Goal: Communication & Community: Share content

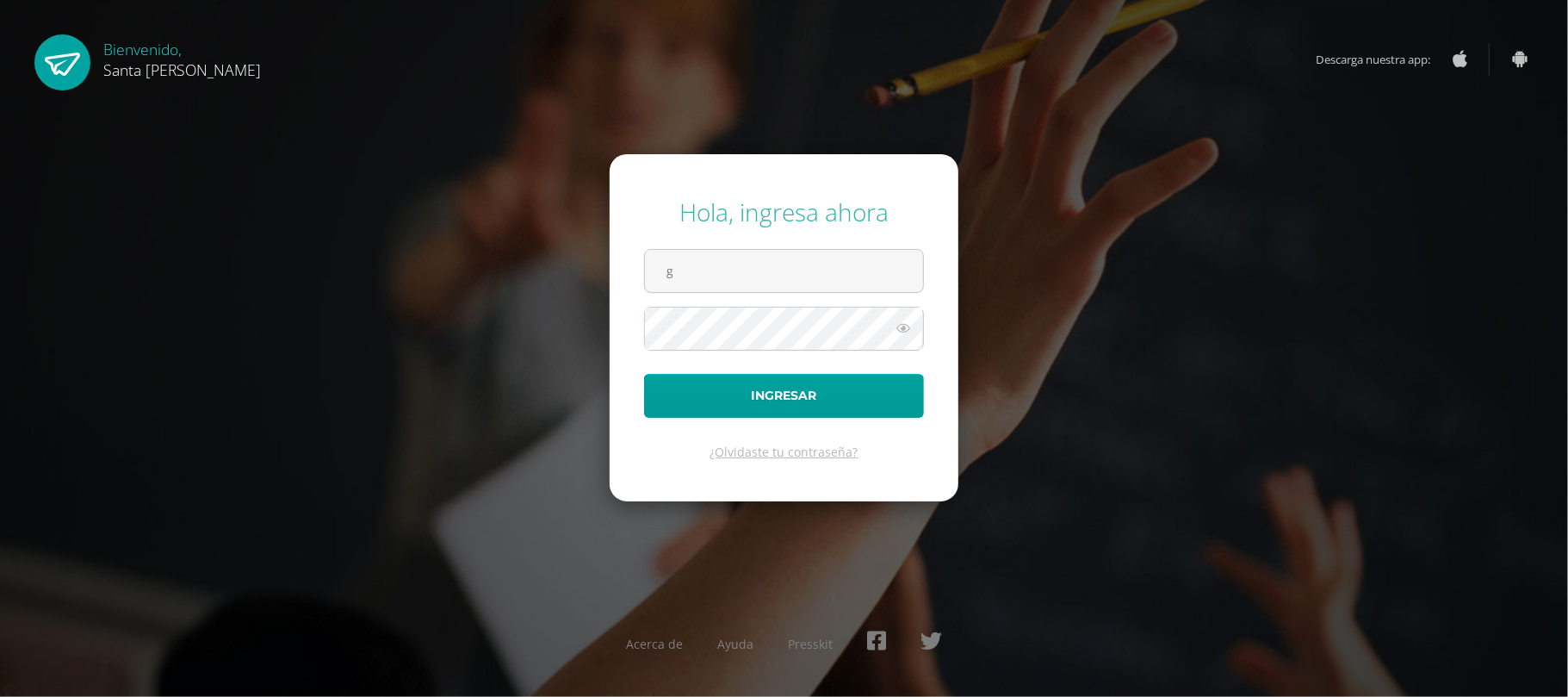
type input "[EMAIL_ADDRESS][PERSON_NAME][DOMAIN_NAME]"
click at [644, 374] on button "Ingresar" at bounding box center [784, 396] width 279 height 44
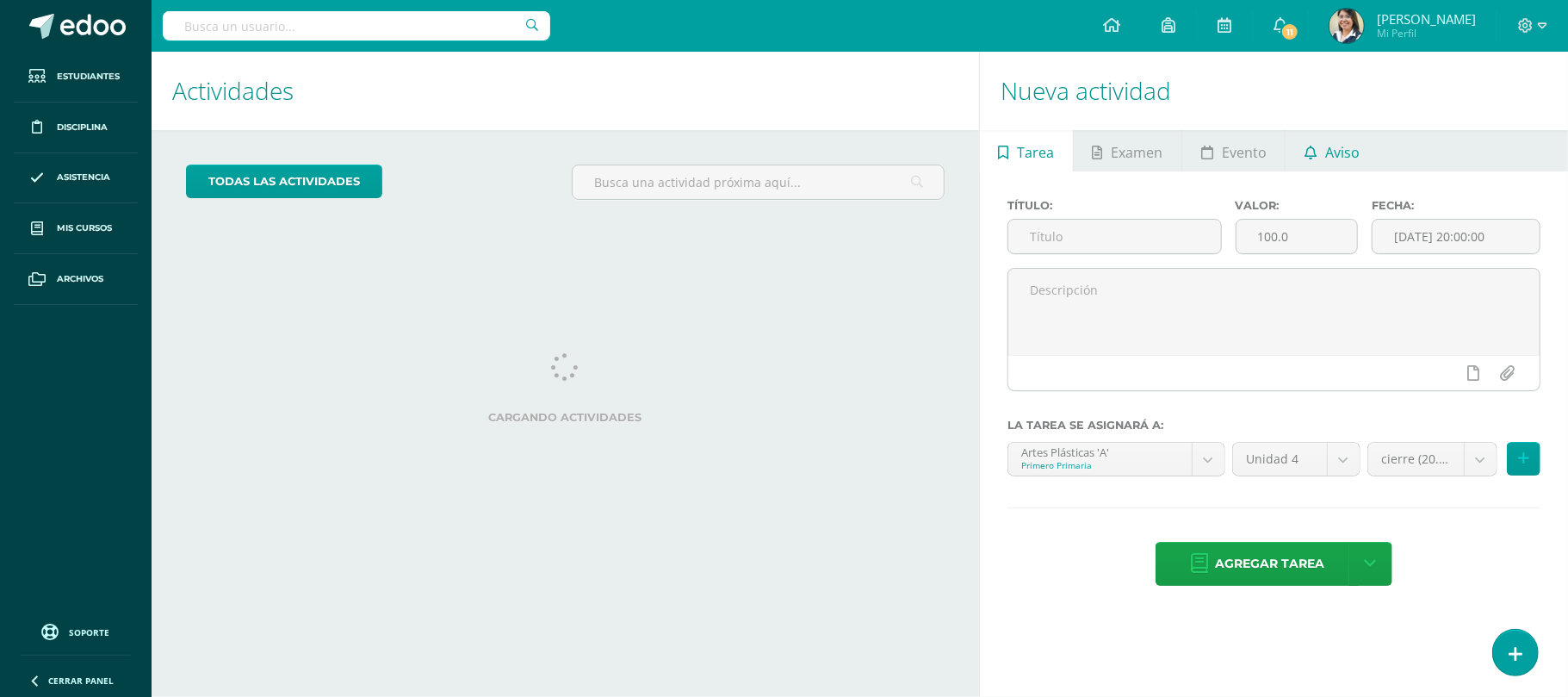
click at [1340, 146] on span "Aviso" at bounding box center [1343, 152] width 35 height 41
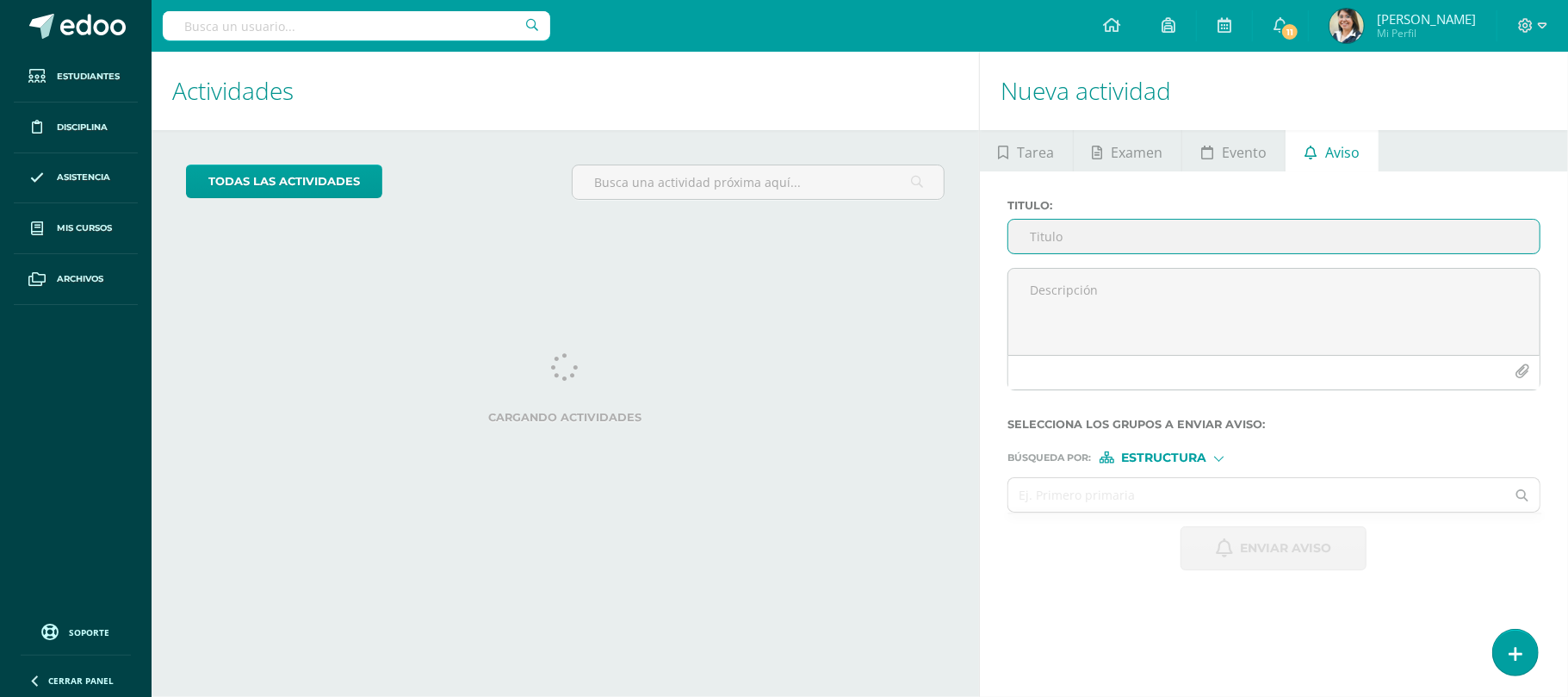
click at [1296, 228] on input "Titulo :" at bounding box center [1274, 236] width 531 height 34
type input "Vestuario [DATE]"
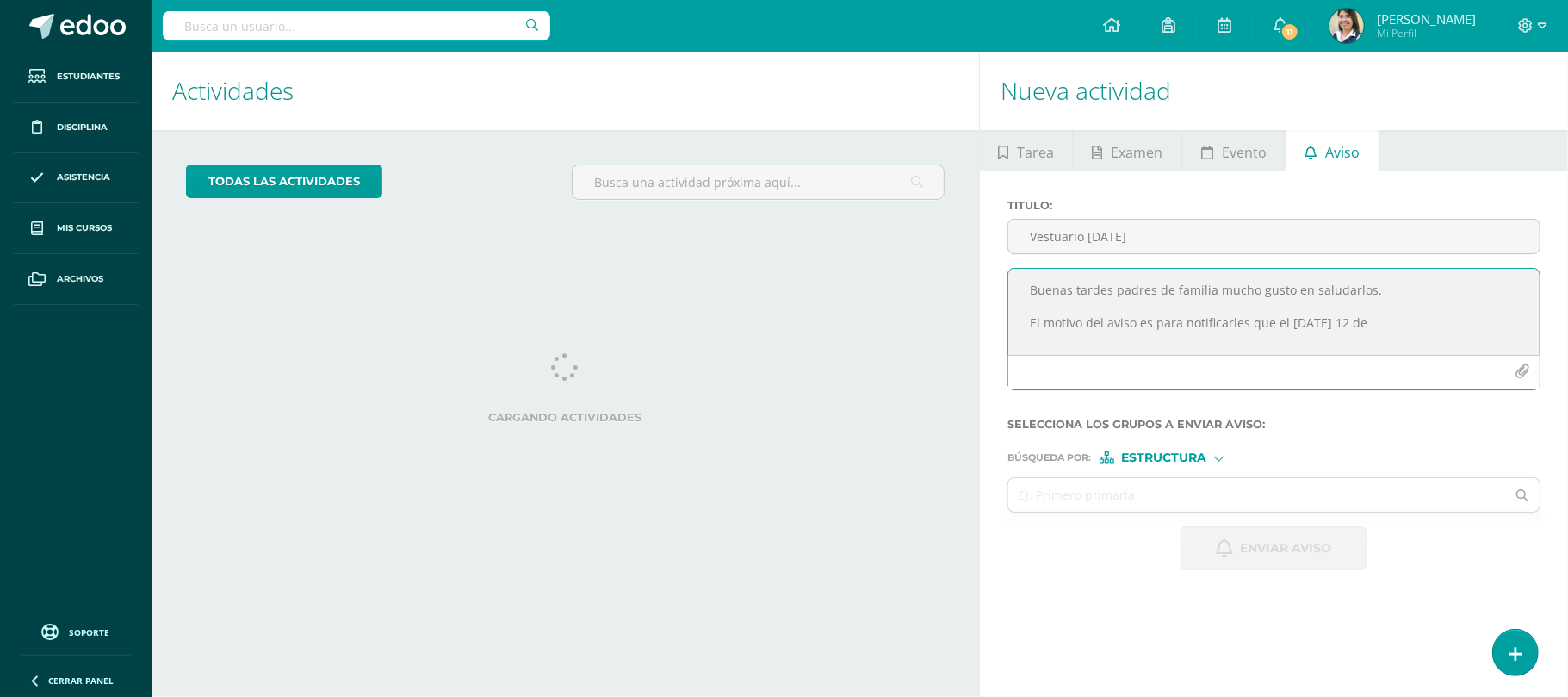
click at [1396, 321] on textarea "Buenas tardes padres de familia mucho gusto en saludarlos. El motivo del aviso …" at bounding box center [1274, 312] width 531 height 86
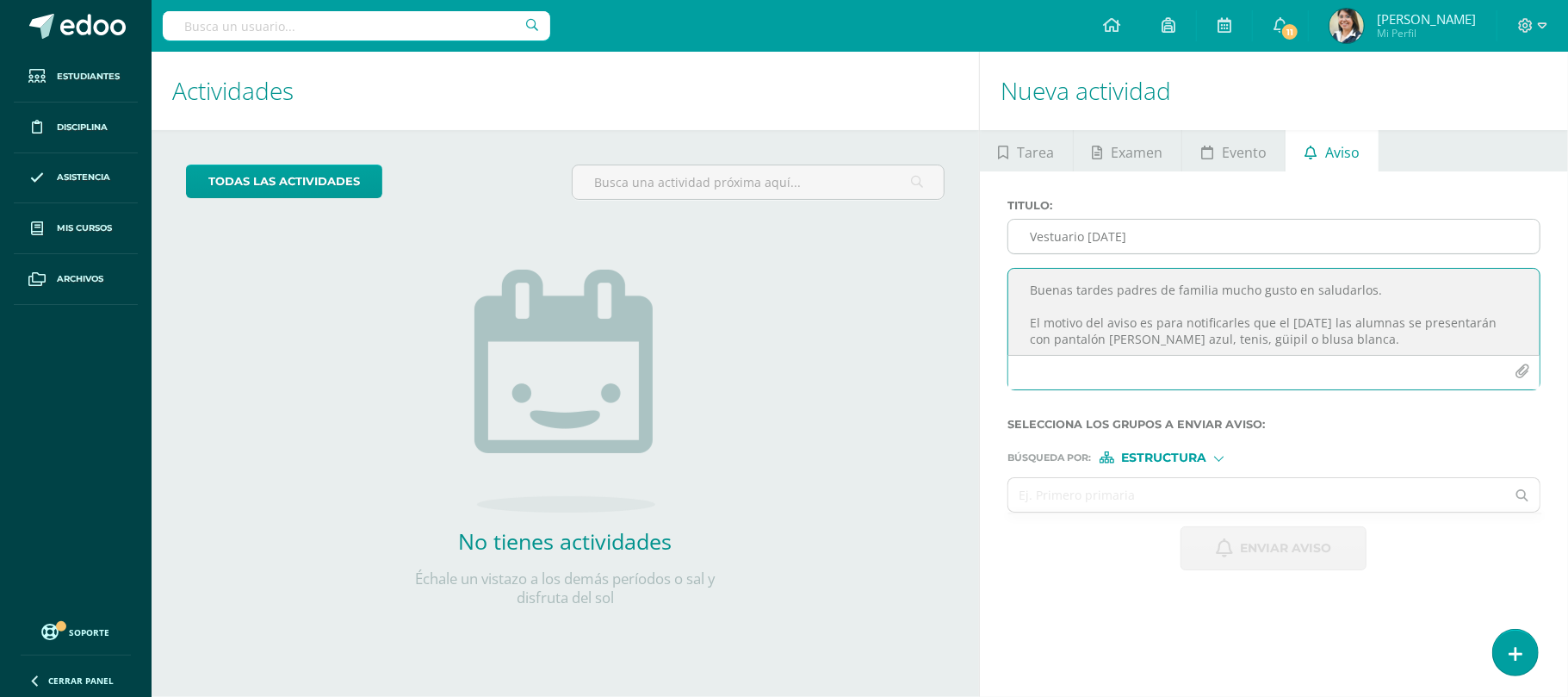
type textarea "Buenas tardes padres de familia mucho gusto en saludarlos. El motivo del aviso …"
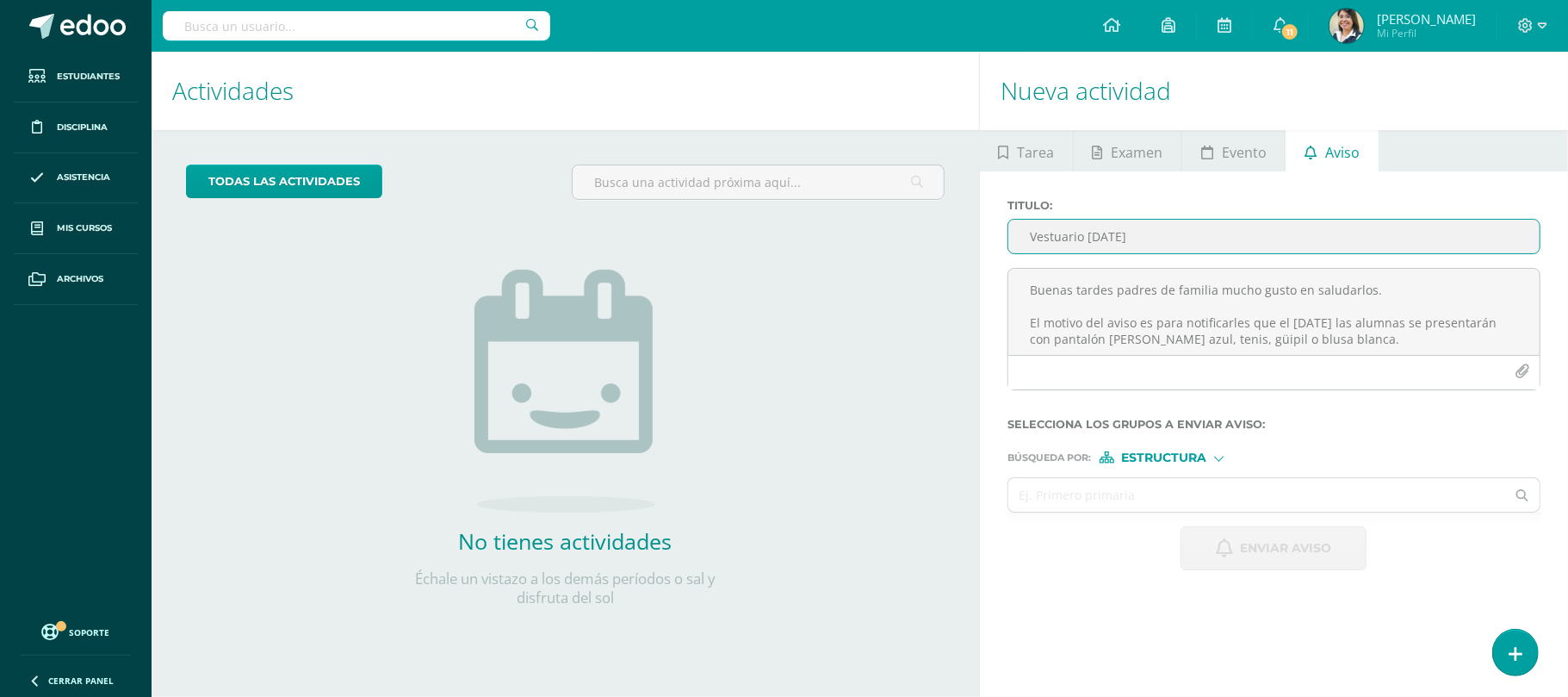
click at [1236, 239] on input "Vestuario [DATE]" at bounding box center [1274, 236] width 531 height 34
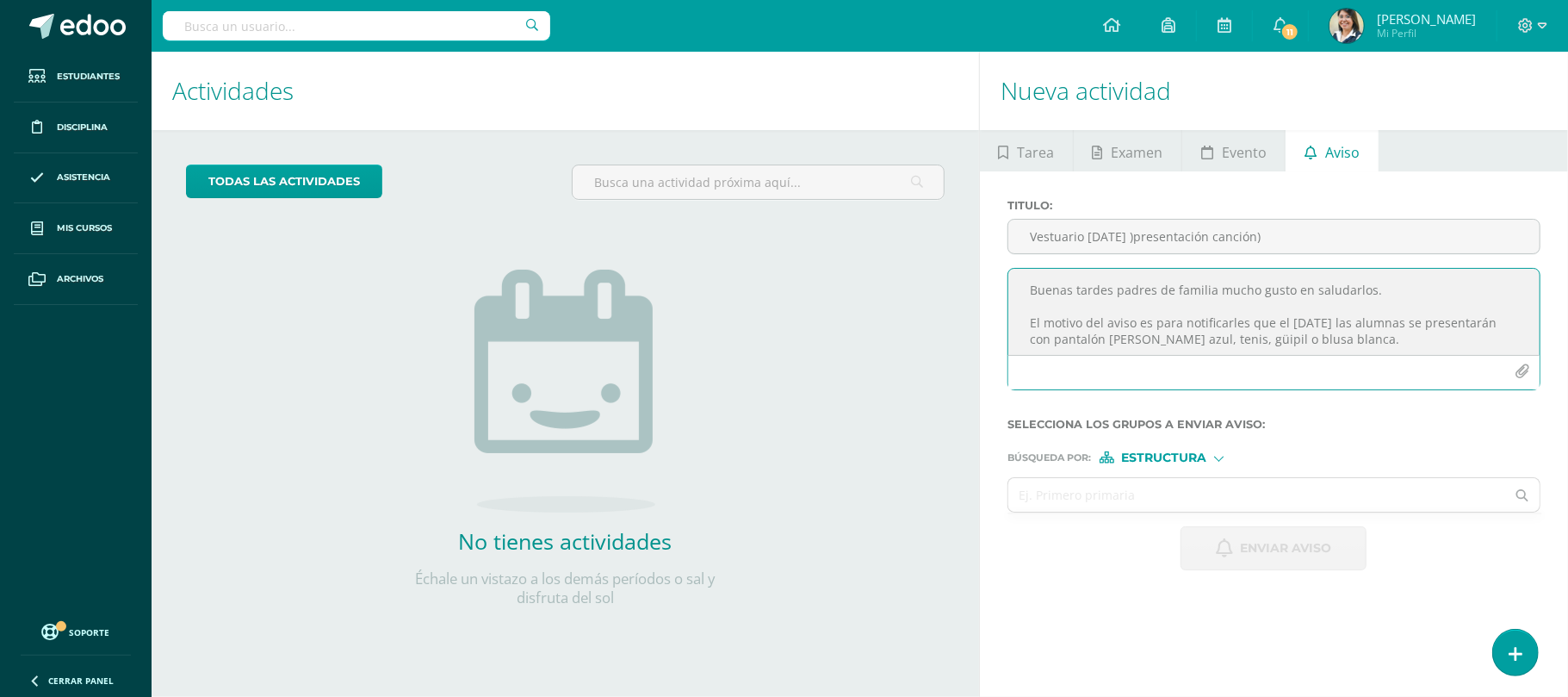
click at [1430, 345] on textarea "Buenas tardes padres de familia mucho gusto en saludarlos. El motivo del aviso …" at bounding box center [1274, 312] width 531 height 86
click at [1502, 325] on textarea "Buenas tardes padres de familia mucho gusto en saludarlos. El motivo del aviso …" at bounding box center [1274, 312] width 531 height 86
click at [1447, 338] on textarea "Buenas tardes padres de familia mucho gusto en saludarlos. El motivo del aviso …" at bounding box center [1274, 312] width 531 height 86
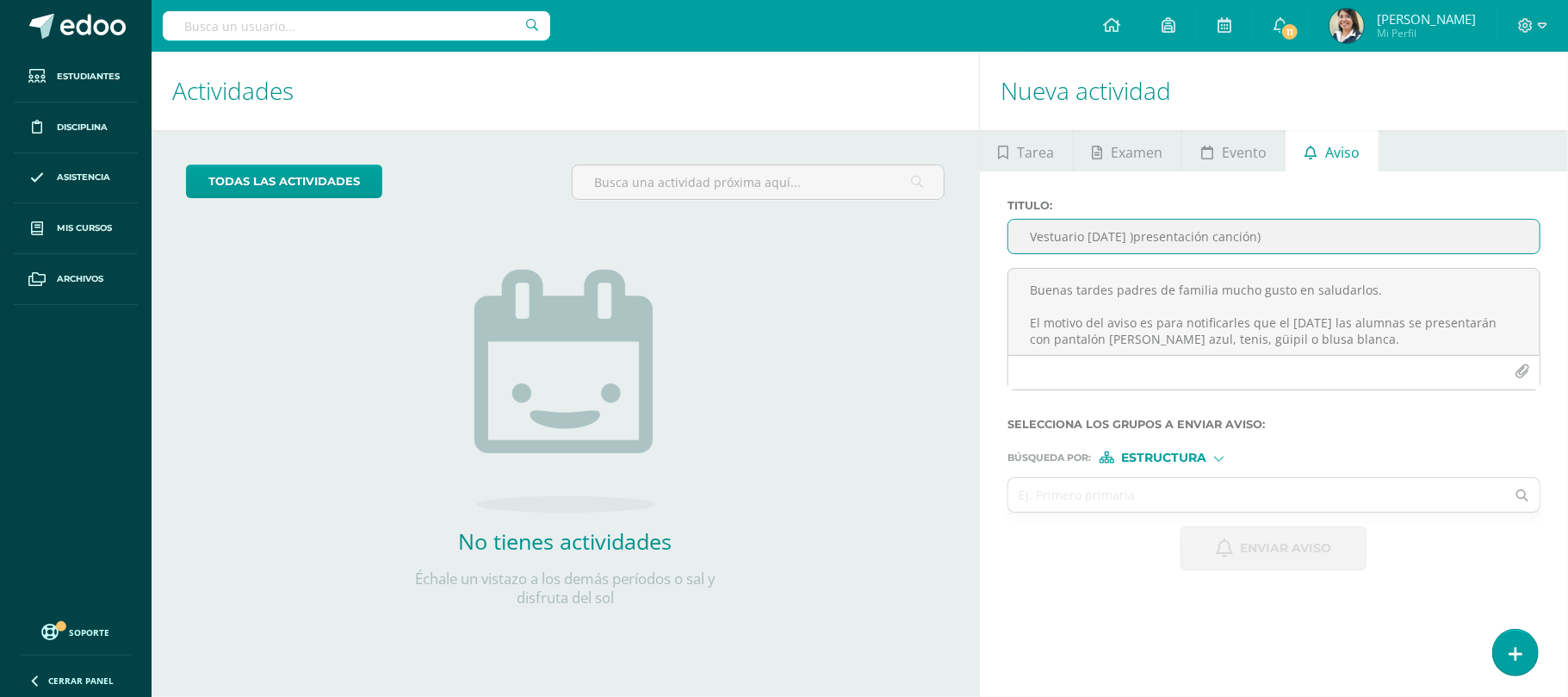
click at [1236, 231] on input "Vestuario [DATE] )presentación canción)" at bounding box center [1274, 236] width 531 height 34
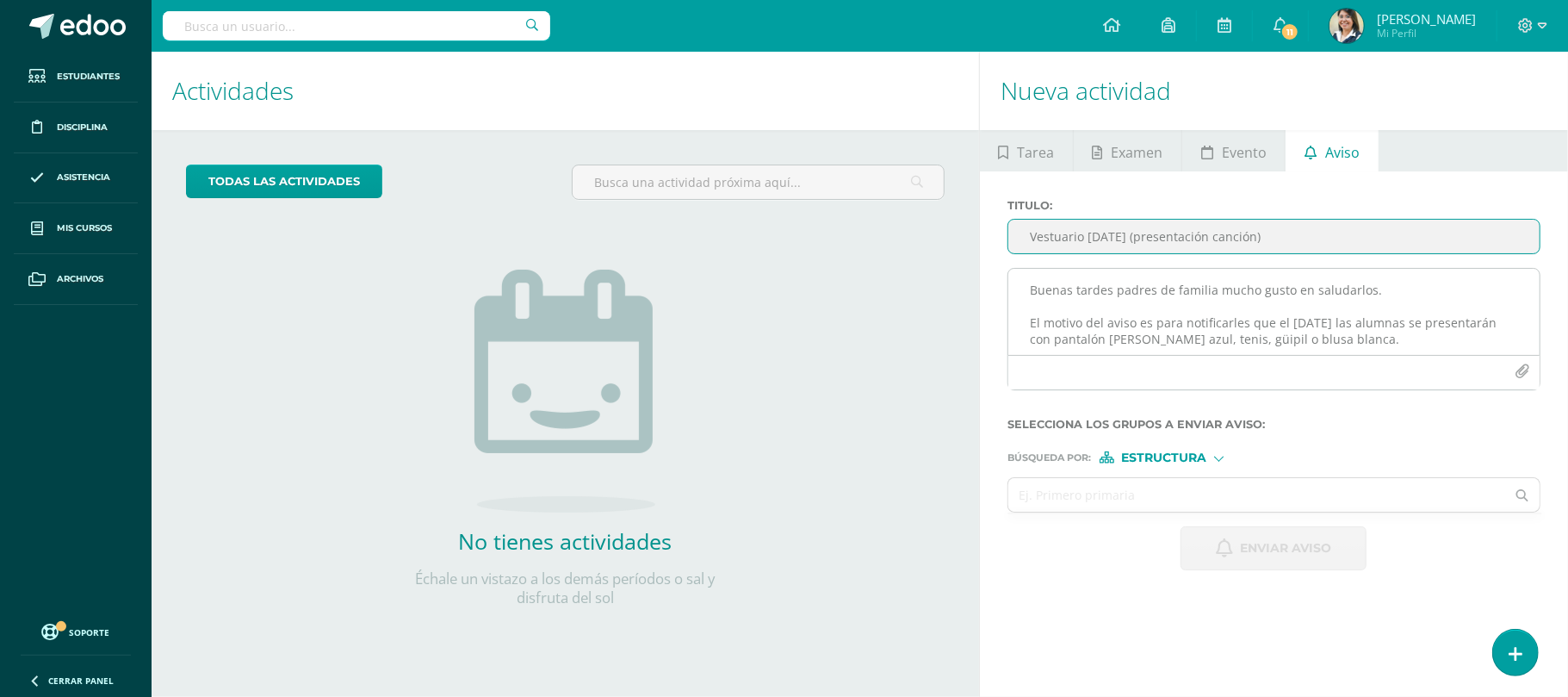
type input "Vestuario [DATE] (presentación canción)"
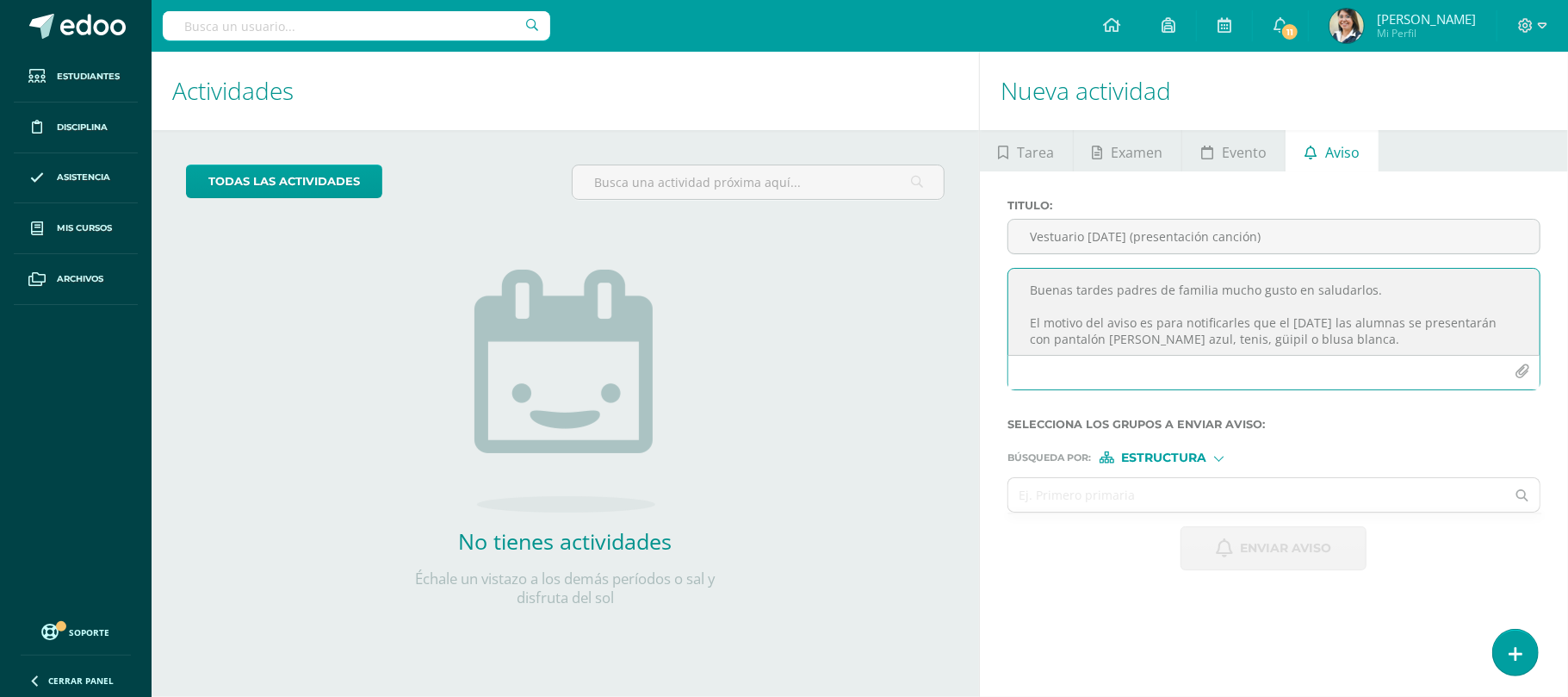
click at [1262, 321] on textarea "Buenas tardes padres de familia mucho gusto en saludarlos. El motivo del aviso …" at bounding box center [1274, 312] width 531 height 86
drag, startPoint x: 1164, startPoint y: 350, endPoint x: 1027, endPoint y: 263, distance: 162.3
click at [1027, 263] on div "Titulo : Vestuario [DATE] (presentación canción) Buenas tardes padres de famili…" at bounding box center [1274, 301] width 547 height 205
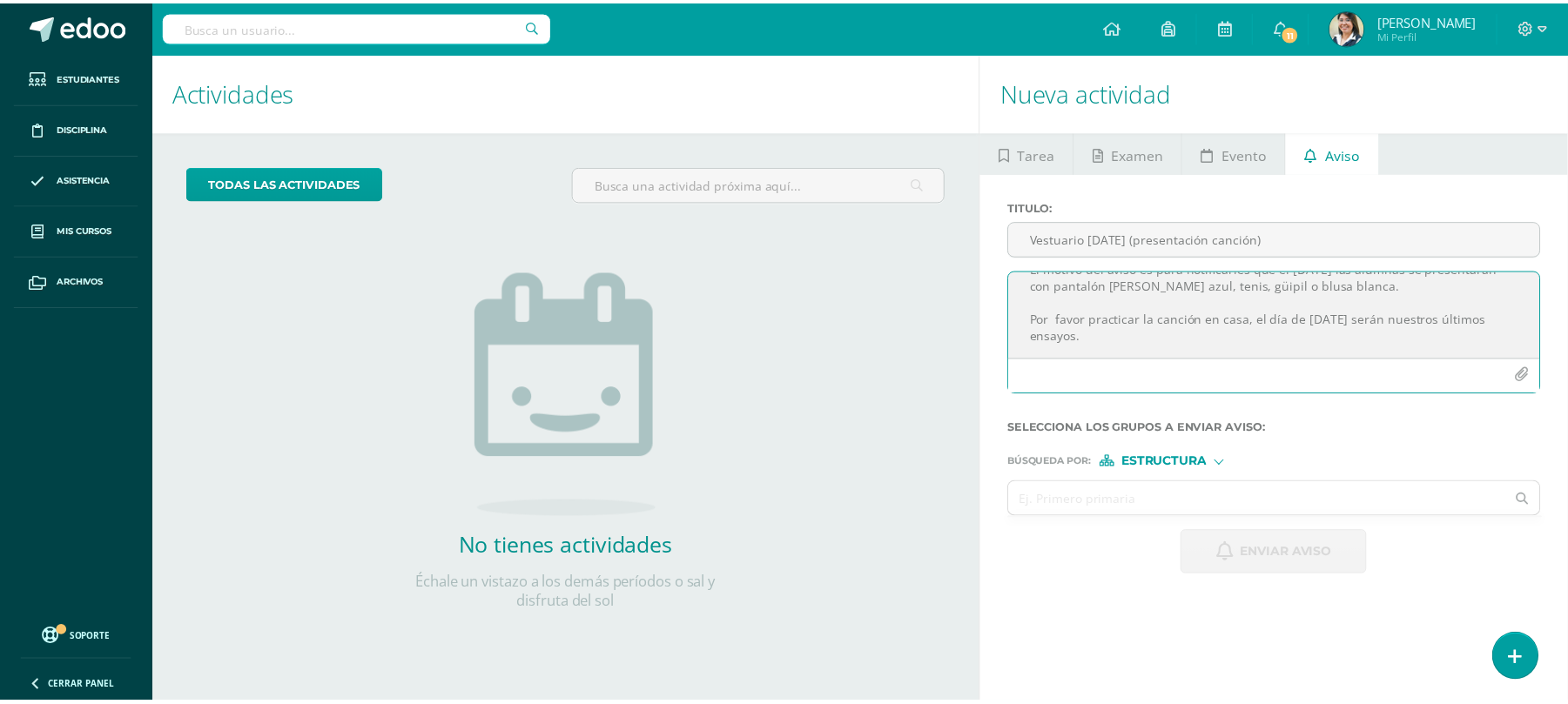
scroll to position [73, 0]
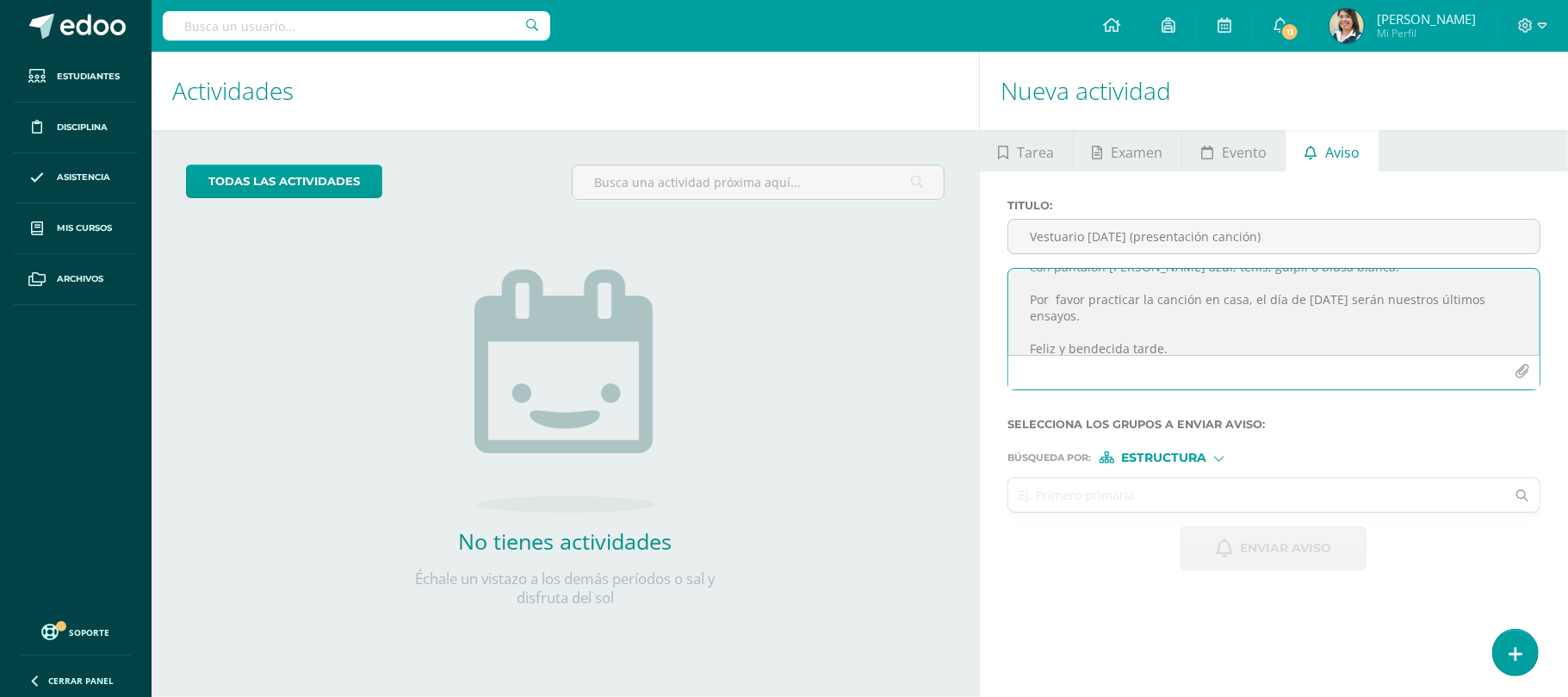
type textarea "Buenas tardes padres de familia mucho gusto en saludarlos. El motivo del aviso …"
click at [1154, 491] on input "text" at bounding box center [1256, 495] width 497 height 34
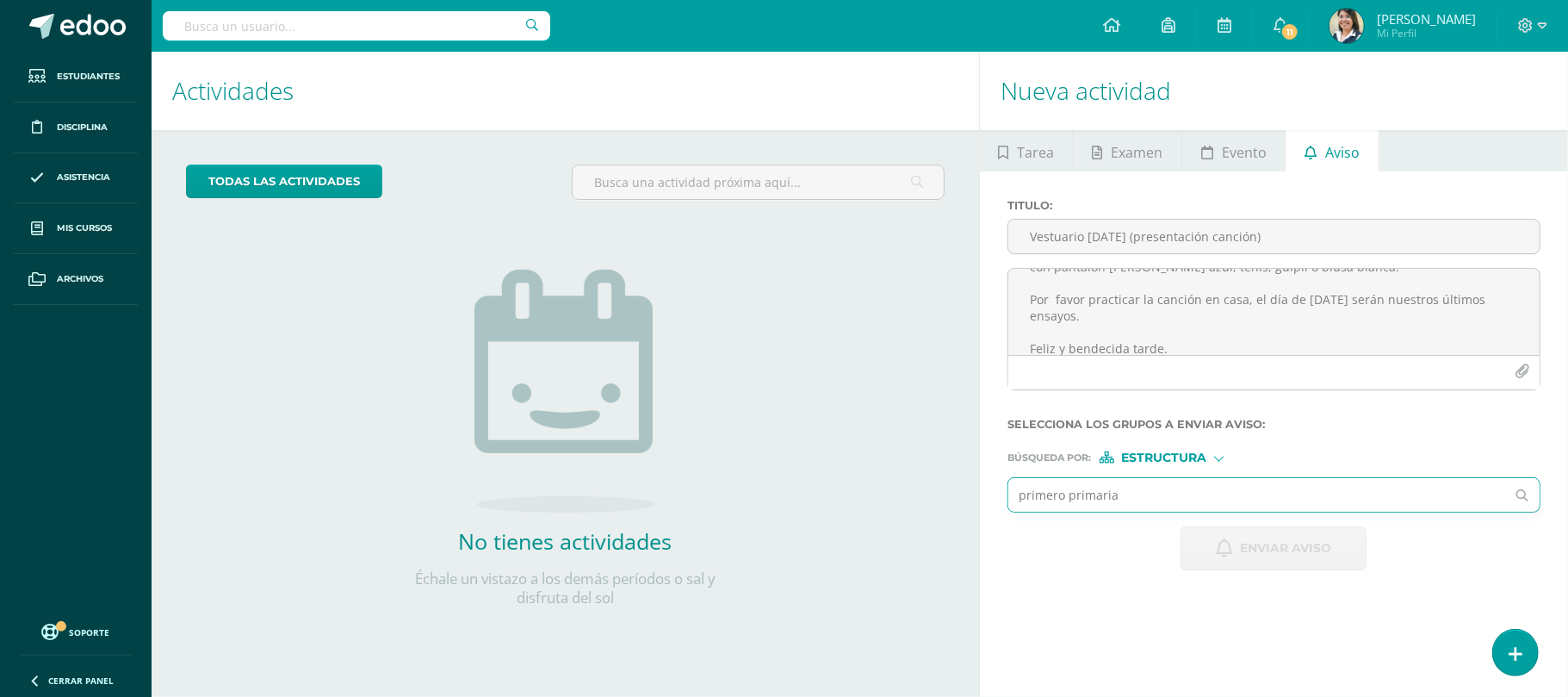
type input "primero primaria"
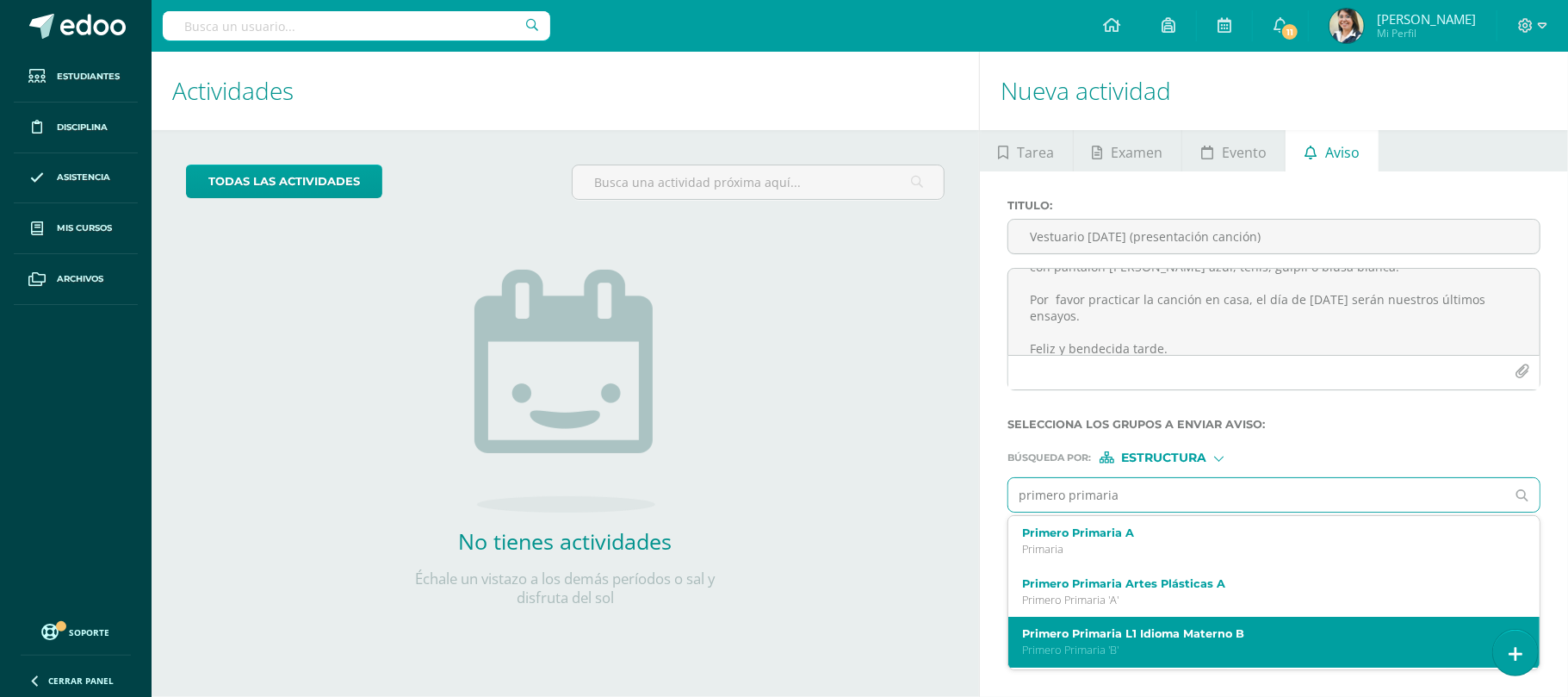
click at [1187, 636] on label "Primero Primaria L1 Idioma Materno B" at bounding box center [1263, 633] width 482 height 13
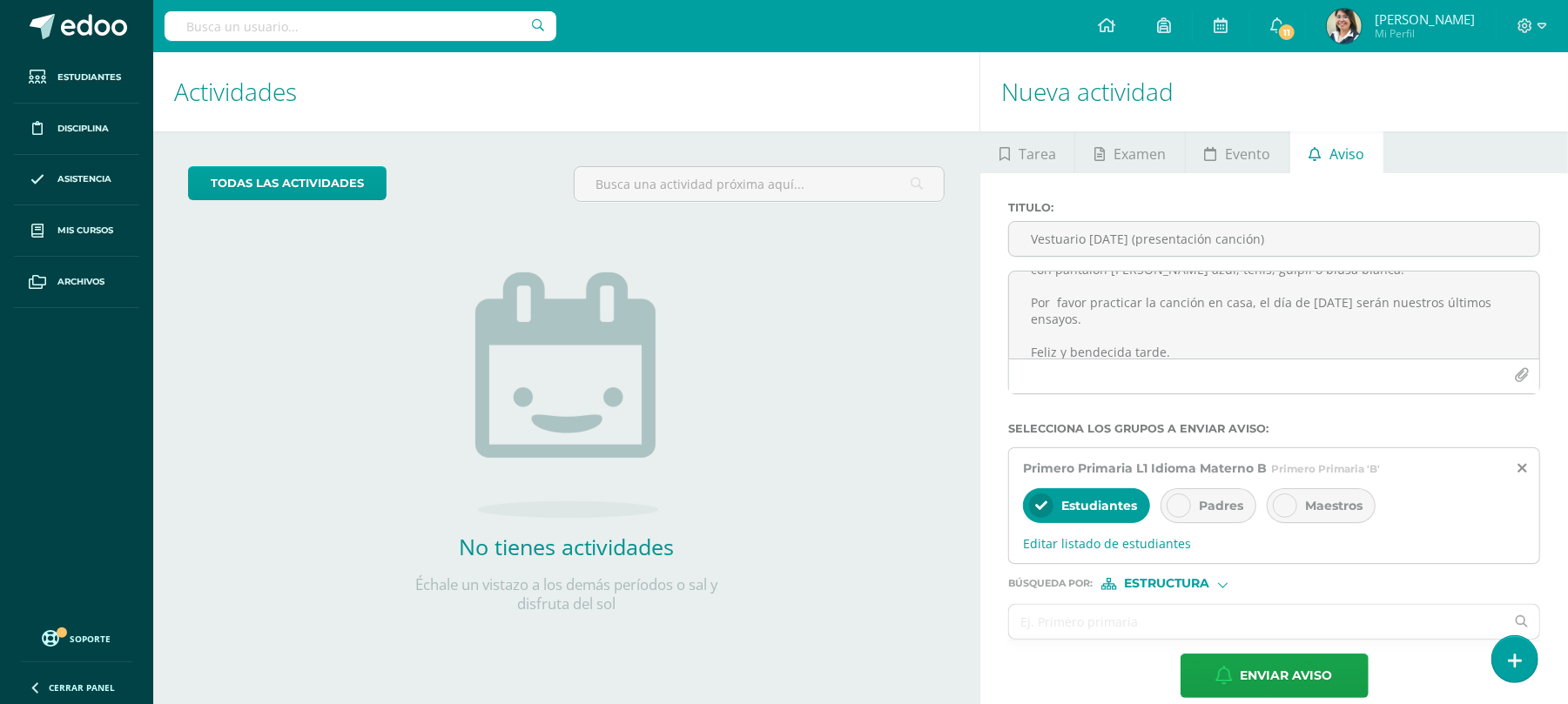
click at [1204, 500] on span "Padres" at bounding box center [1221, 506] width 44 height 16
click at [1285, 510] on icon at bounding box center [1285, 506] width 12 height 12
click at [1250, 623] on input "text" at bounding box center [1256, 621] width 496 height 34
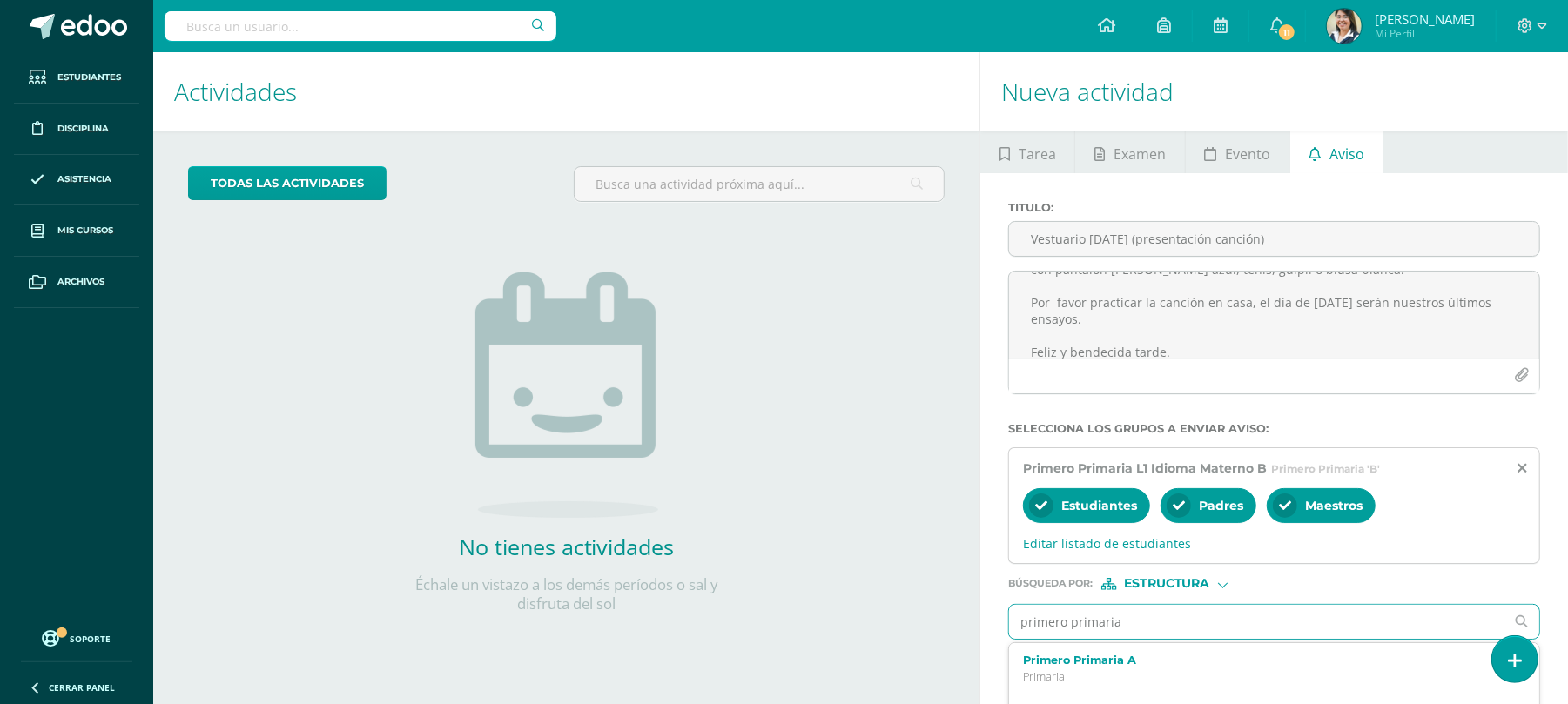
type input "primero primaria"
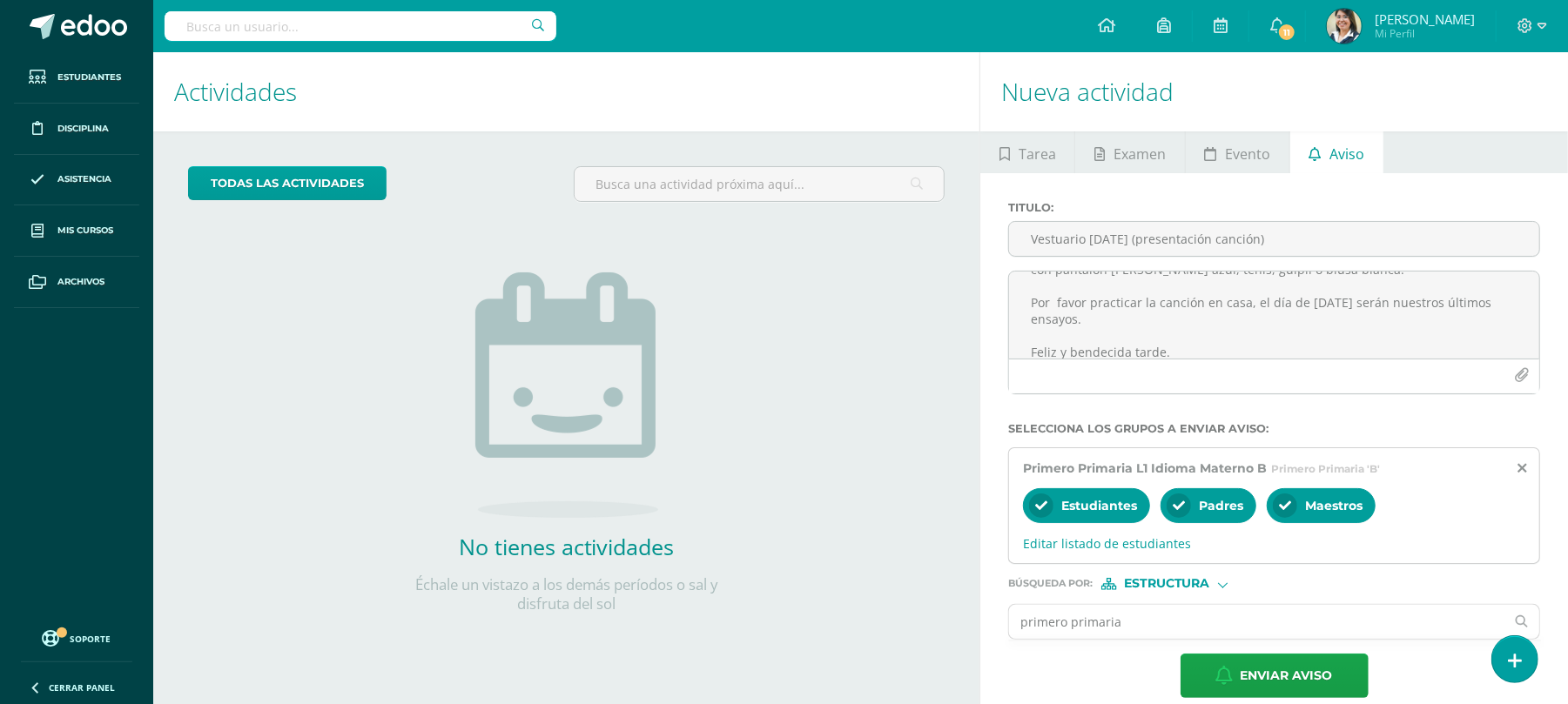
scroll to position [23, 0]
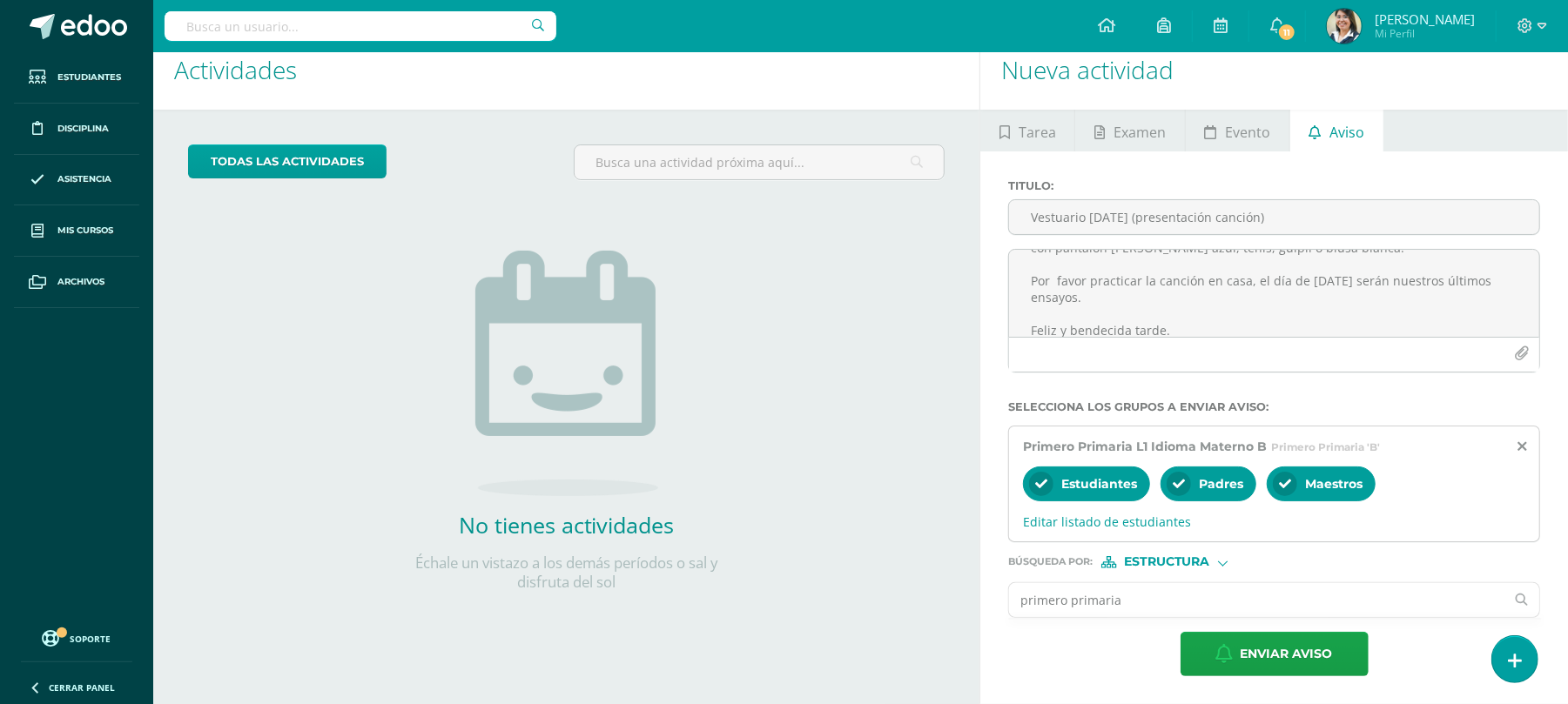
click at [1378, 600] on input "primero primaria" at bounding box center [1256, 600] width 496 height 34
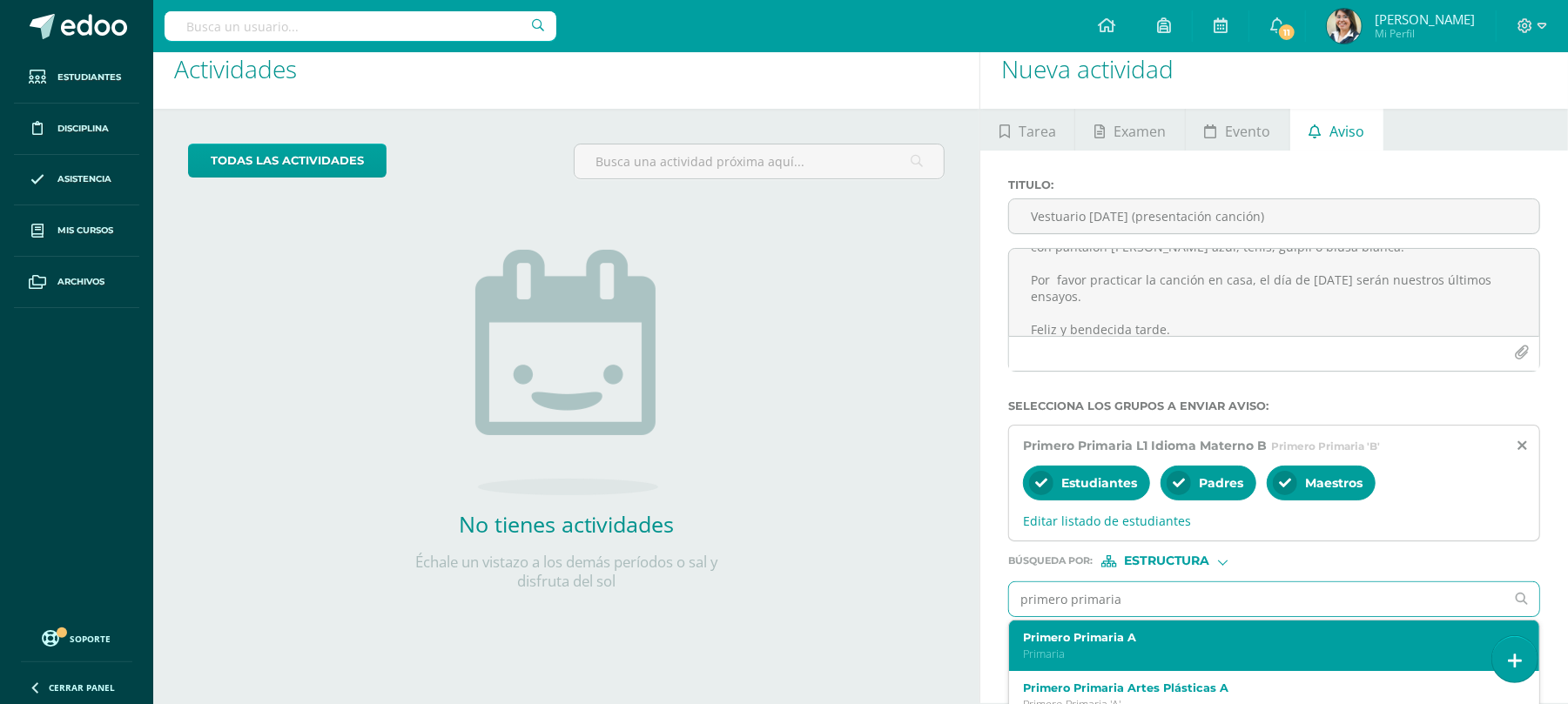
click at [1156, 637] on label "Primero Primaria A" at bounding box center [1263, 637] width 481 height 13
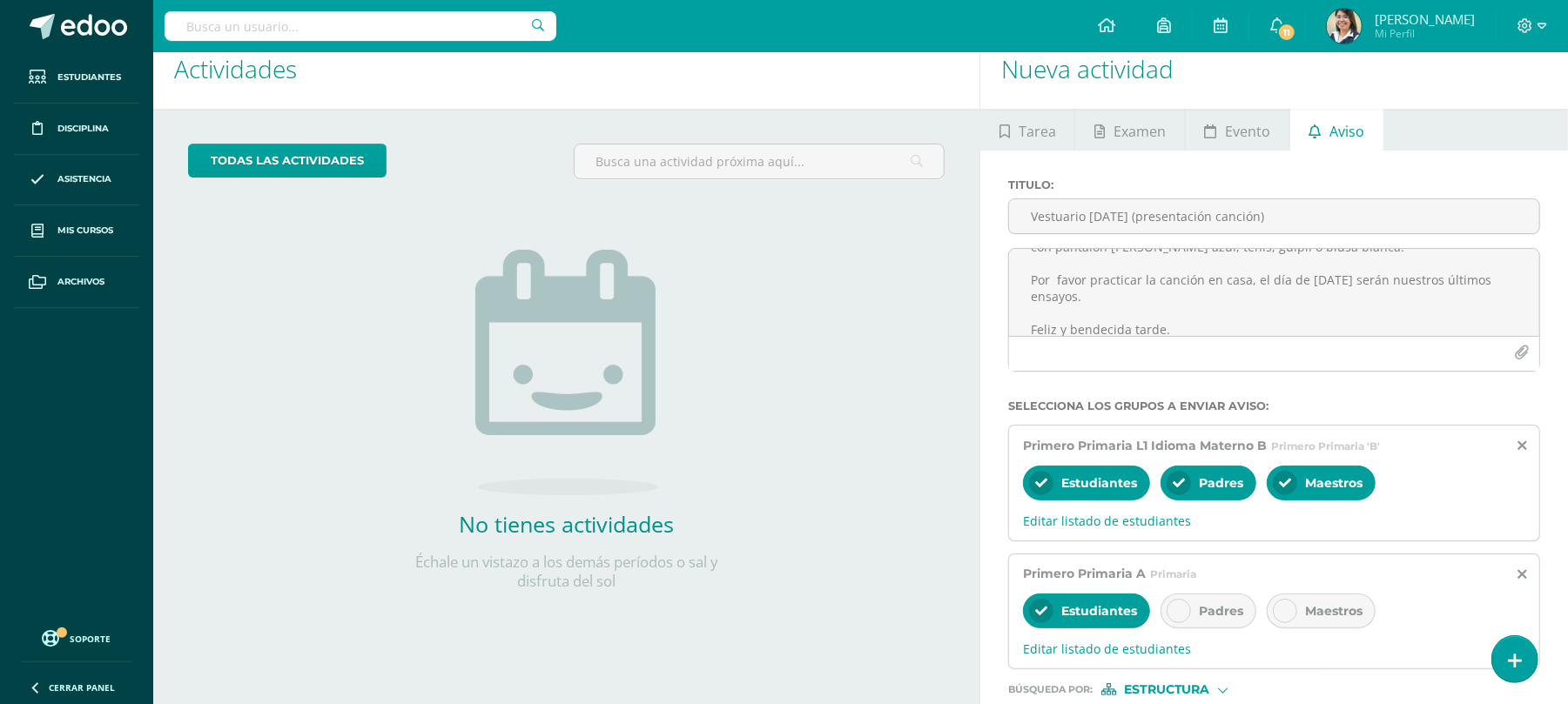
click at [1219, 600] on div "Padres" at bounding box center [1208, 611] width 96 height 35
click at [1292, 607] on icon at bounding box center [1285, 611] width 12 height 12
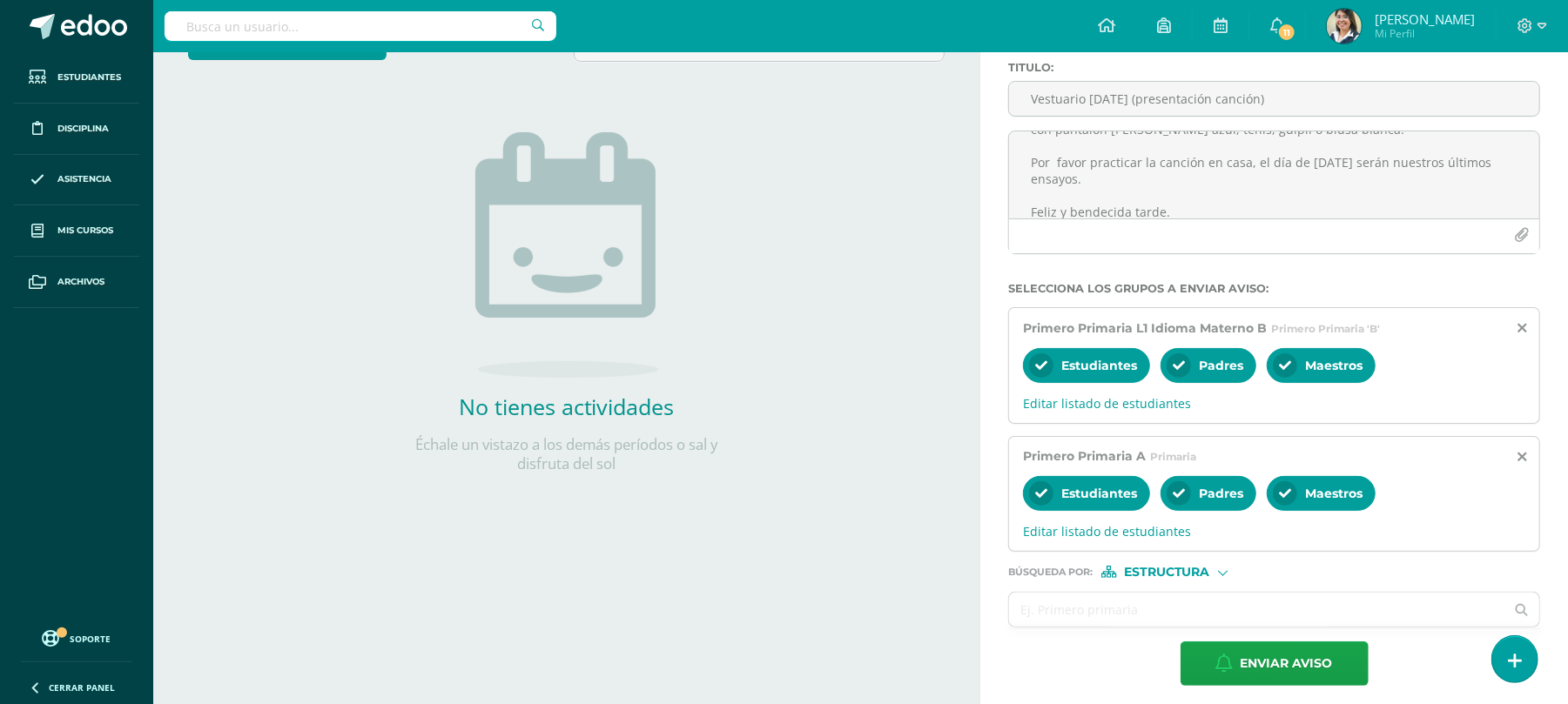
scroll to position [141, 0]
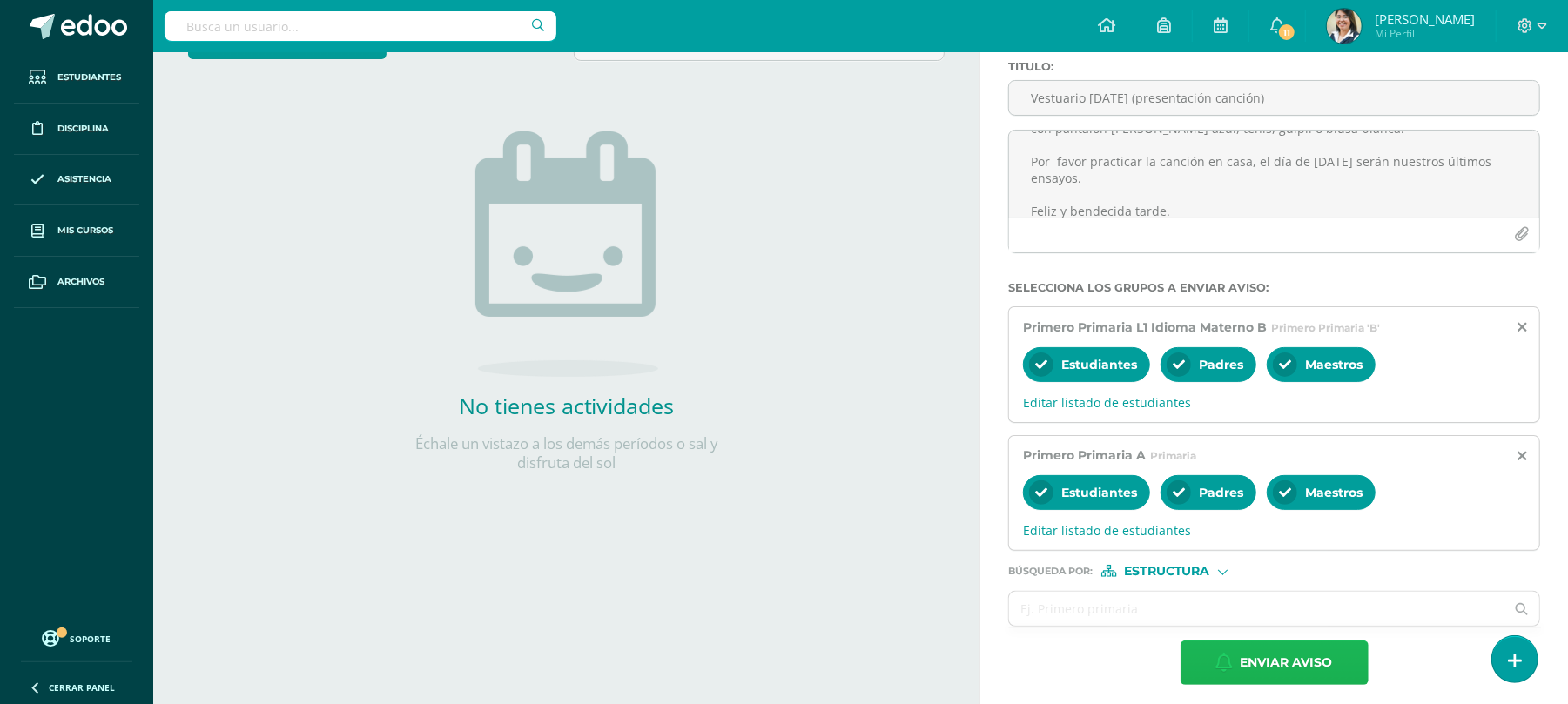
click at [1301, 672] on span "Enviar aviso" at bounding box center [1286, 663] width 92 height 42
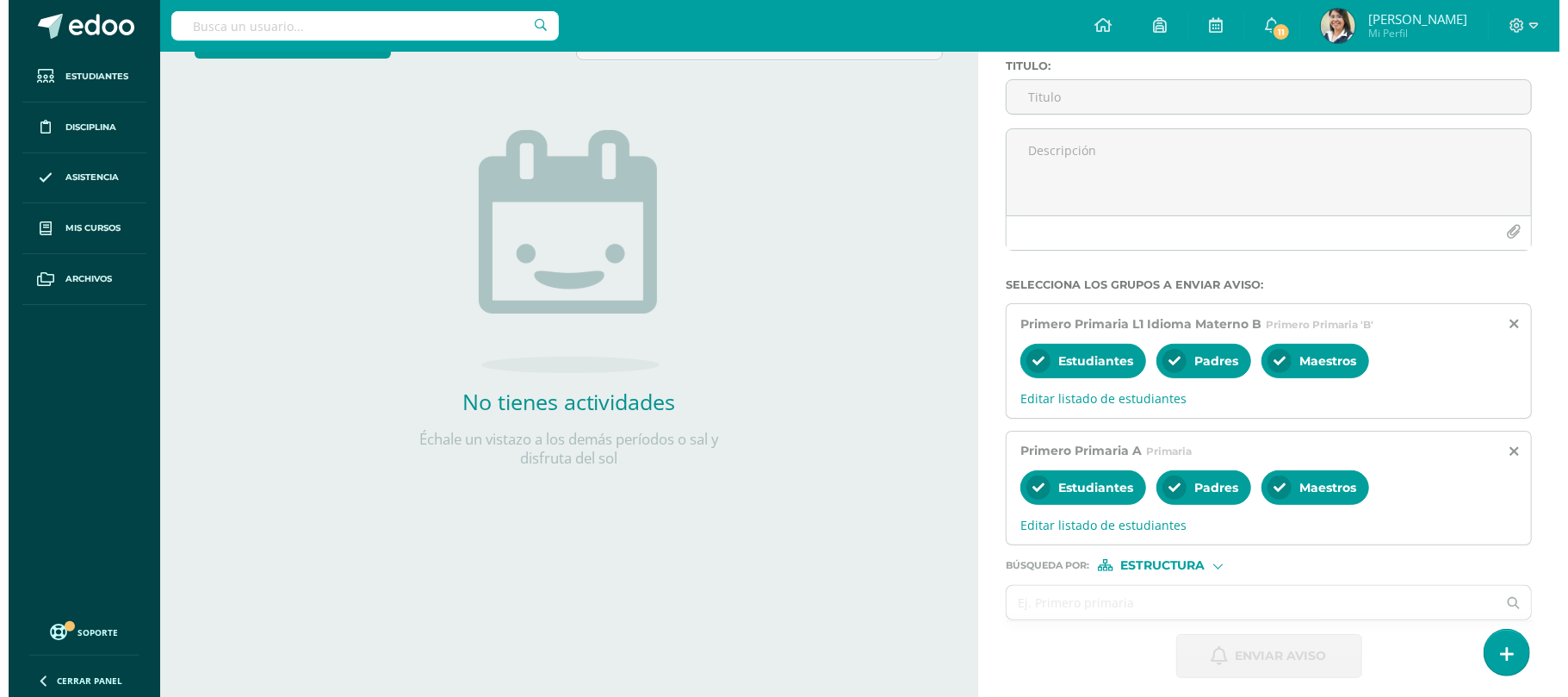
scroll to position [0, 0]
